Goal: Browse casually: Explore the website without a specific task or goal

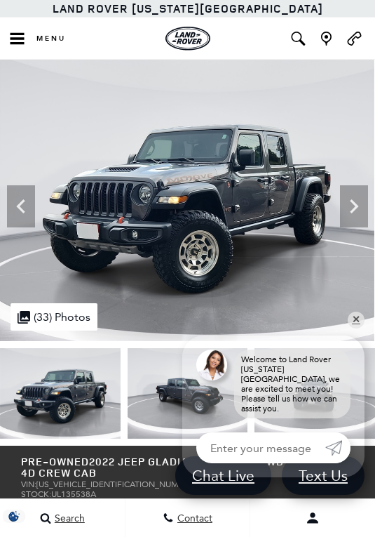
click at [355, 210] on icon "Next" at bounding box center [354, 206] width 8 height 14
